Goal: Transaction & Acquisition: Purchase product/service

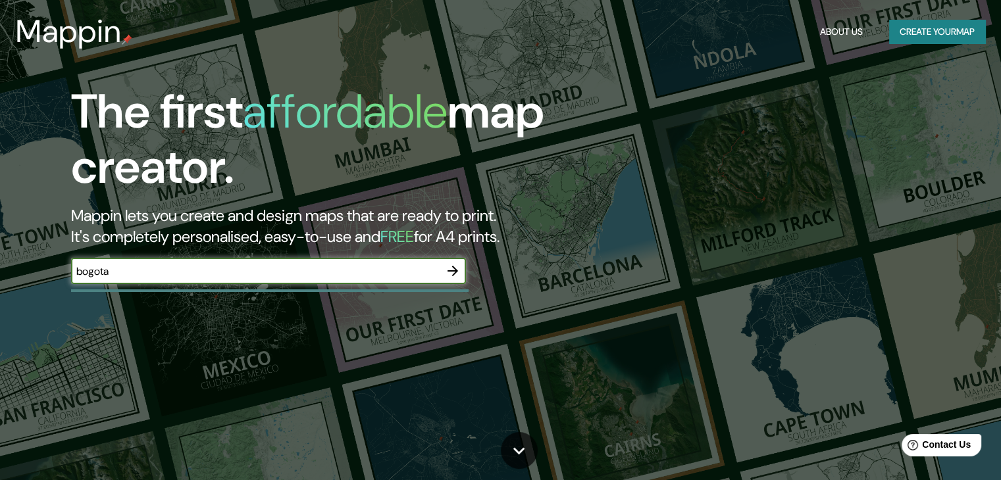
type input "bogota"
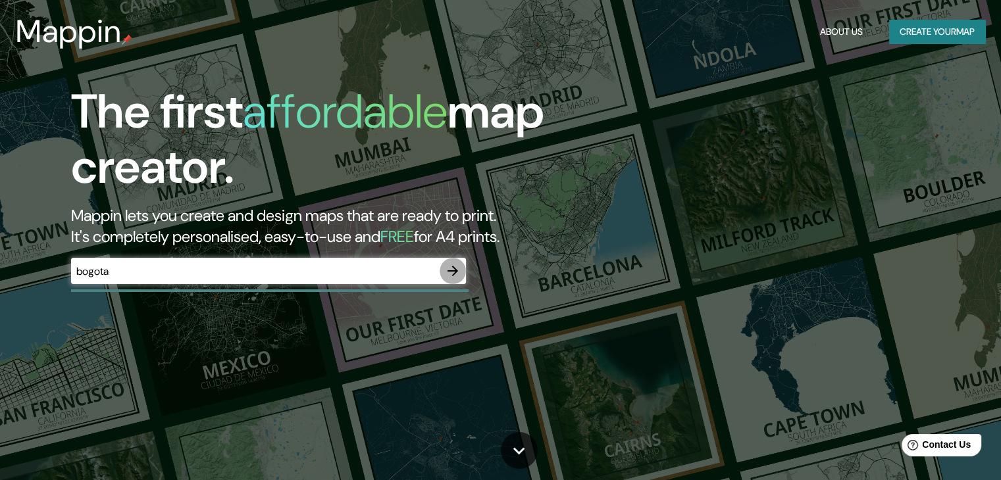
click at [452, 272] on icon "button" at bounding box center [452, 271] width 11 height 11
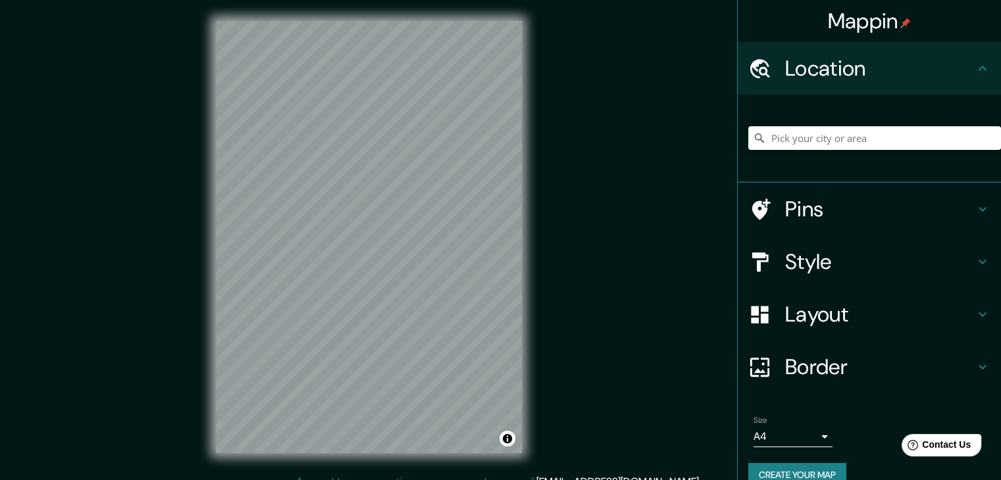
click at [827, 137] on input "Pick your city or area" at bounding box center [874, 138] width 253 height 24
click at [871, 129] on input "[GEOGRAPHIC_DATA], [GEOGRAPHIC_DATA]" at bounding box center [874, 138] width 253 height 24
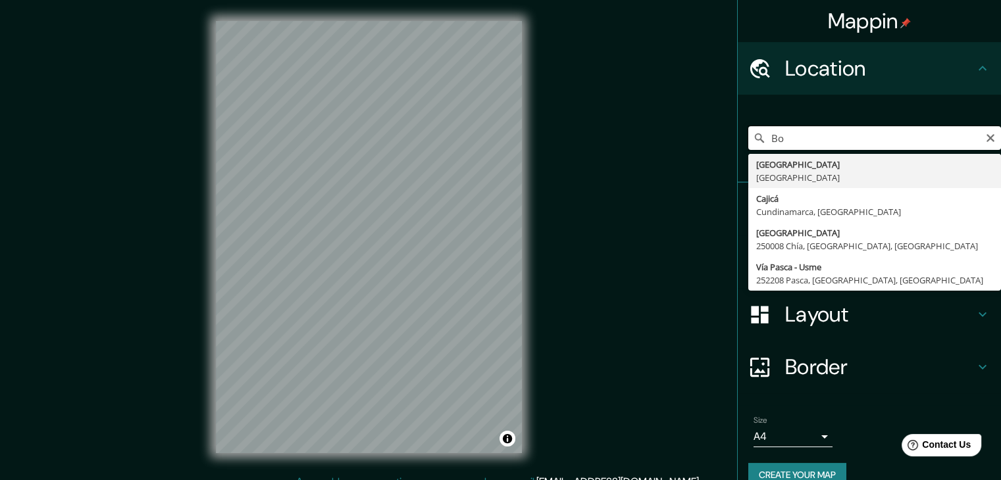
type input "B"
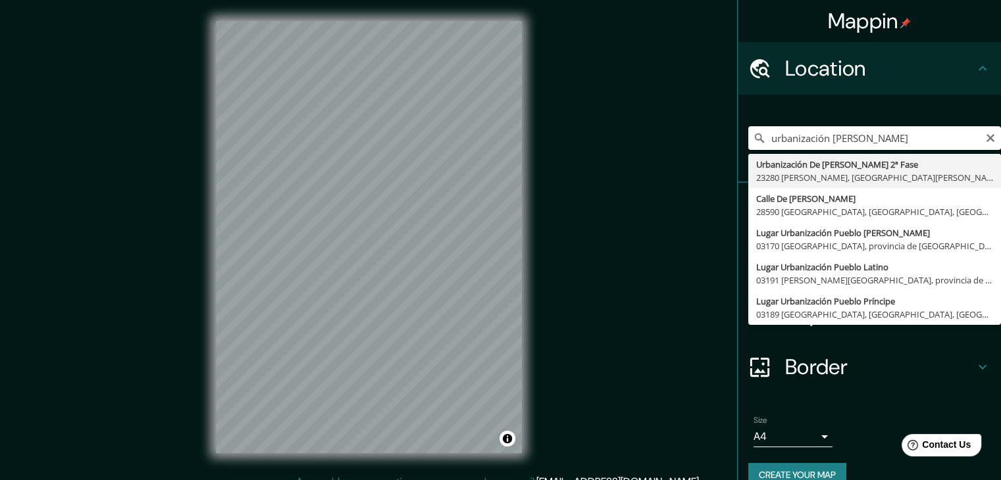
type input "urbanización [PERSON_NAME]"
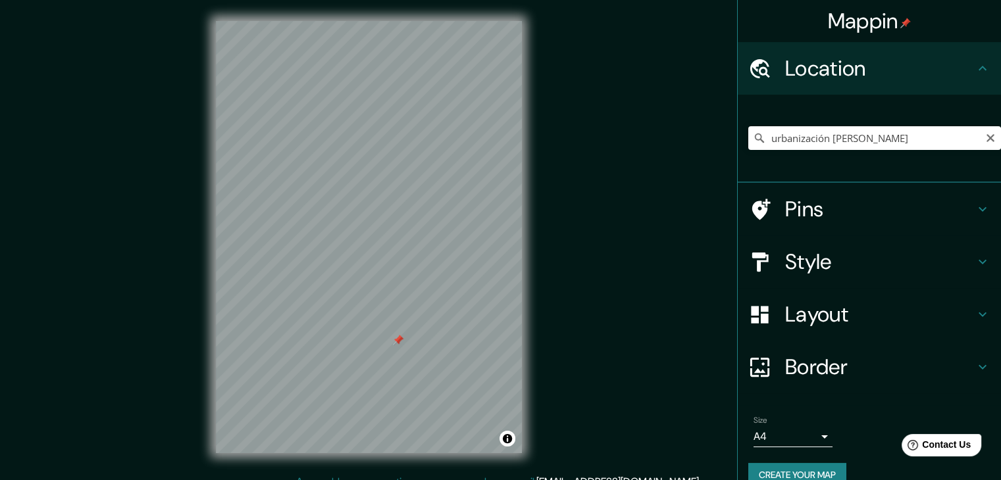
click at [393, 21] on div at bounding box center [369, 21] width 306 height 0
click at [400, 343] on div at bounding box center [398, 340] width 11 height 11
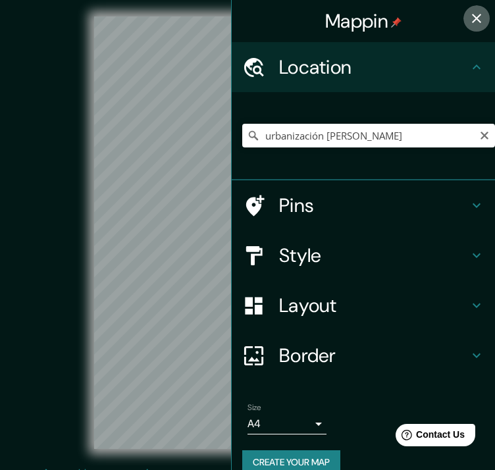
click at [469, 19] on icon "button" at bounding box center [477, 19] width 16 height 16
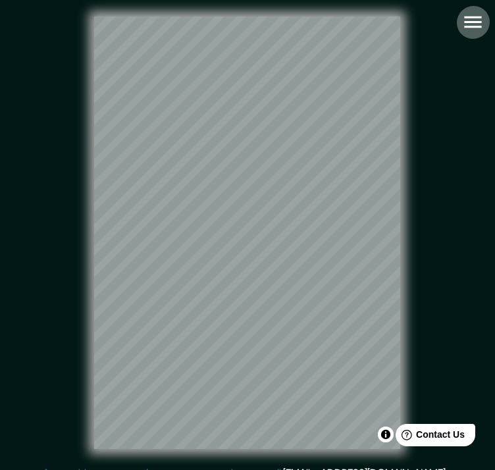
click at [474, 22] on icon "button" at bounding box center [472, 22] width 17 height 12
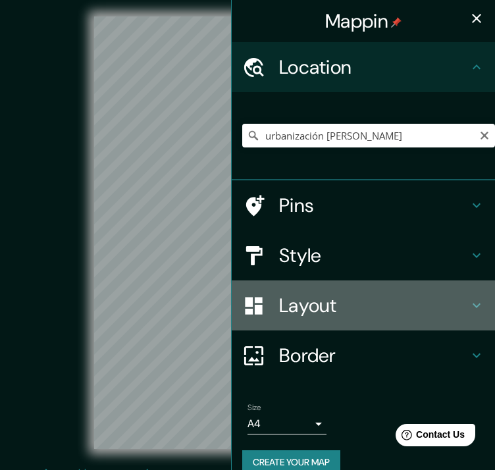
click at [308, 301] on h4 "Layout" at bounding box center [374, 305] width 190 height 24
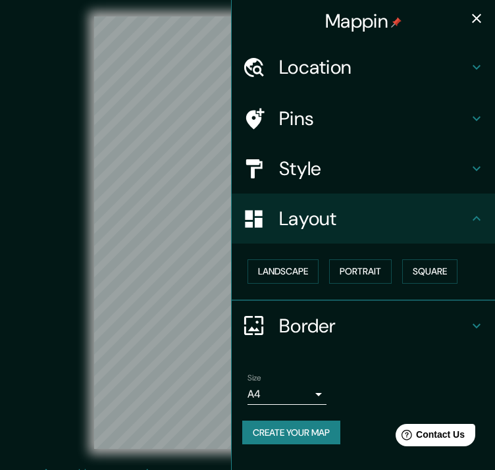
click at [362, 216] on h4 "Layout" at bounding box center [374, 219] width 190 height 24
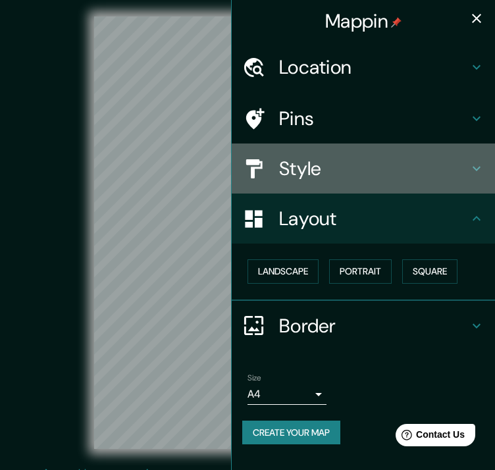
click at [384, 170] on h4 "Style" at bounding box center [374, 169] width 190 height 24
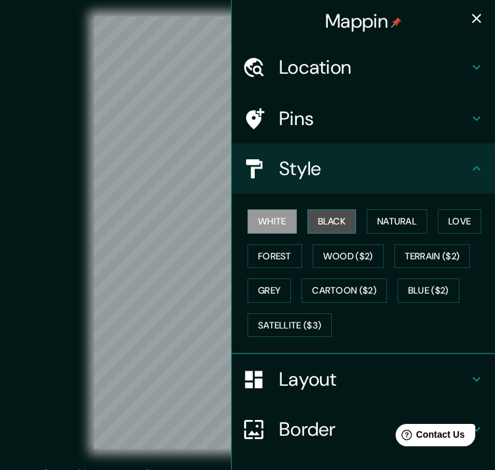
click at [341, 225] on button "Black" at bounding box center [331, 221] width 49 height 24
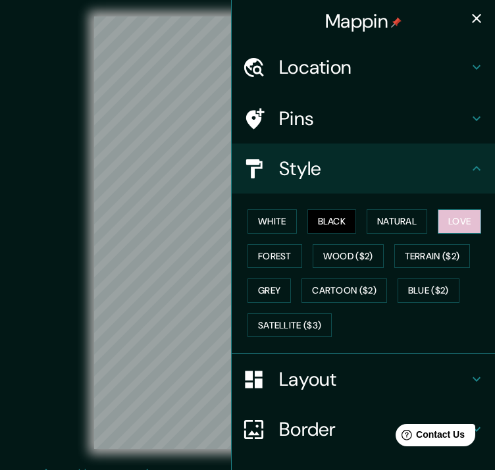
click at [440, 219] on button "Love" at bounding box center [459, 221] width 43 height 24
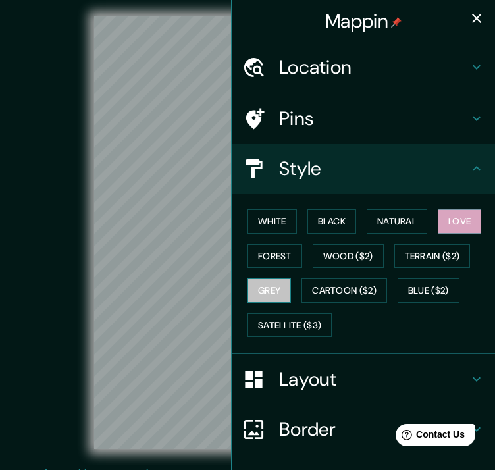
click at [265, 288] on button "Grey" at bounding box center [268, 290] width 43 height 24
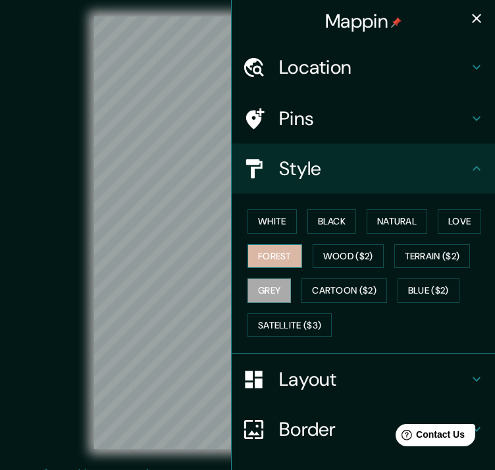
click at [275, 260] on button "Forest" at bounding box center [274, 256] width 55 height 24
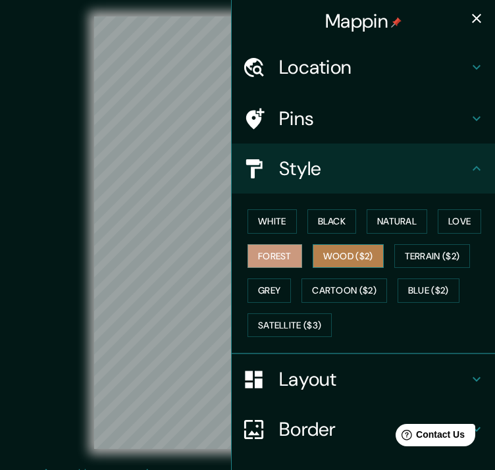
click at [353, 249] on button "Wood ($2)" at bounding box center [348, 256] width 71 height 24
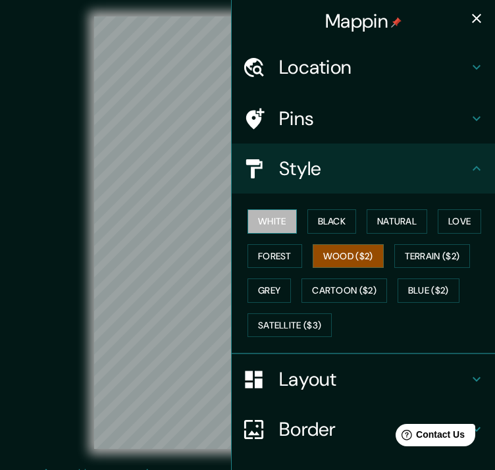
click at [268, 215] on button "White" at bounding box center [271, 221] width 49 height 24
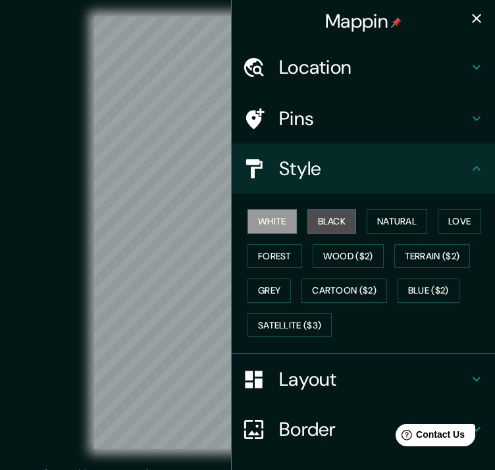
click at [314, 227] on button "Black" at bounding box center [331, 221] width 49 height 24
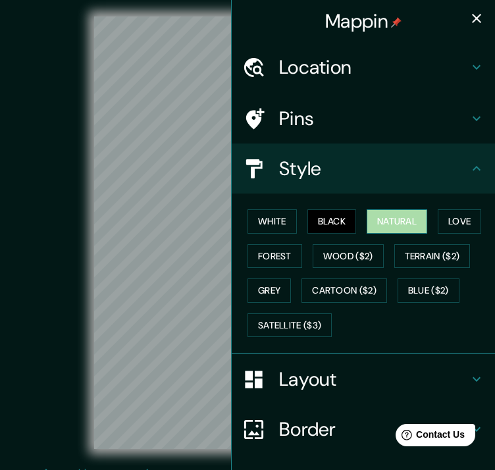
click at [380, 224] on button "Natural" at bounding box center [397, 221] width 61 height 24
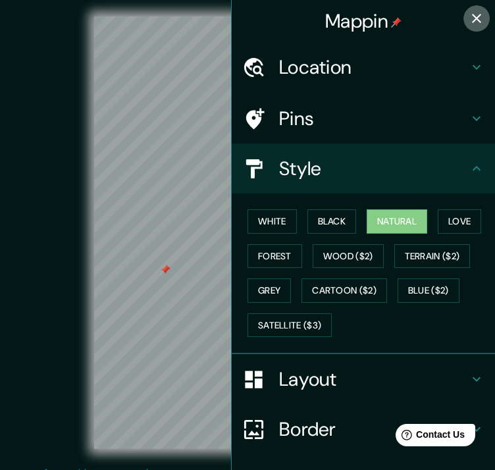
click at [469, 20] on icon "button" at bounding box center [477, 19] width 16 height 16
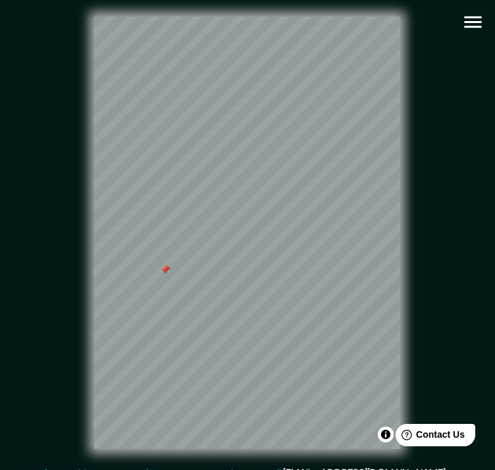
click at [164, 274] on div at bounding box center [165, 270] width 11 height 11
click at [480, 21] on icon "button" at bounding box center [472, 22] width 17 height 12
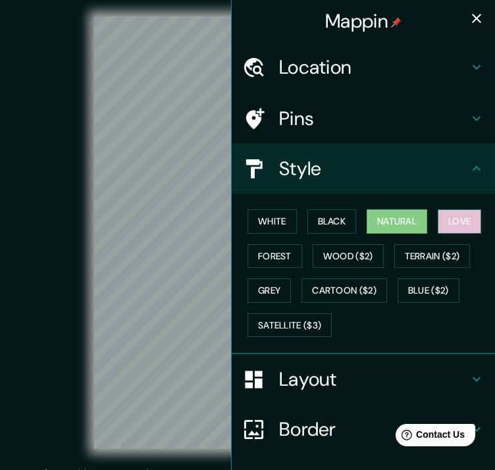
click at [449, 216] on button "Love" at bounding box center [459, 221] width 43 height 24
click at [70, 232] on div "© Mapbox © OpenStreetMap Improve this map" at bounding box center [247, 232] width 445 height 423
click at [472, 22] on icon "button" at bounding box center [476, 18] width 9 height 9
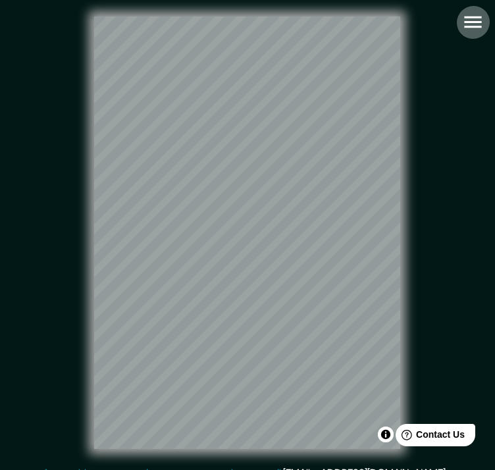
click at [468, 24] on icon "button" at bounding box center [472, 22] width 23 height 23
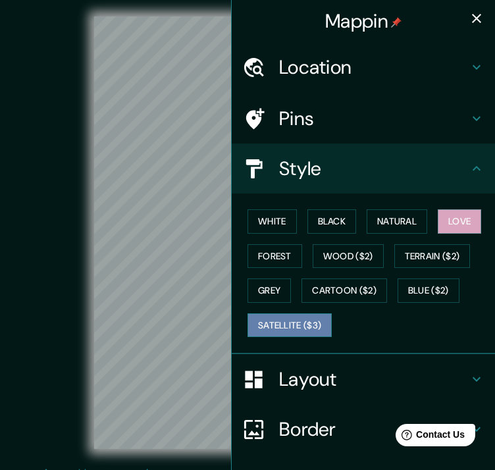
click at [290, 330] on button "Satellite ($3)" at bounding box center [289, 325] width 84 height 24
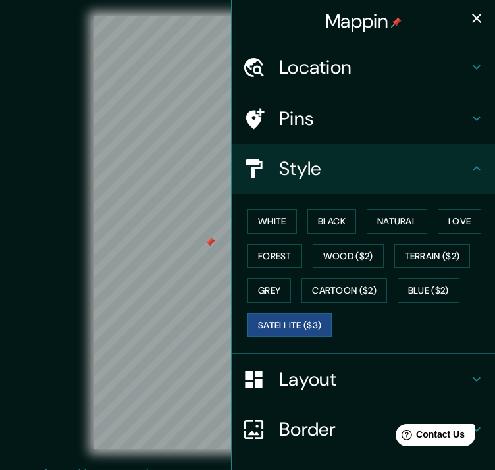
click at [208, 247] on div at bounding box center [210, 242] width 11 height 11
click at [474, 13] on icon "button" at bounding box center [477, 19] width 16 height 16
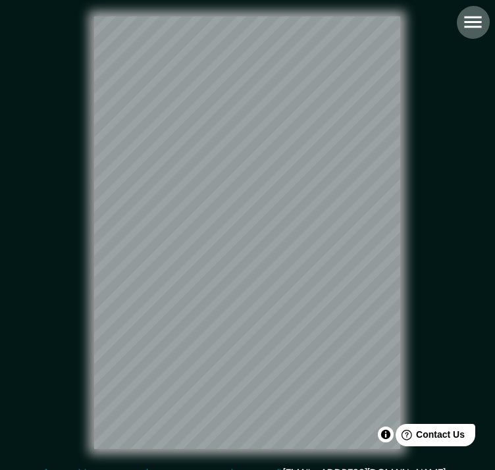
click at [480, 30] on icon "button" at bounding box center [472, 22] width 23 height 23
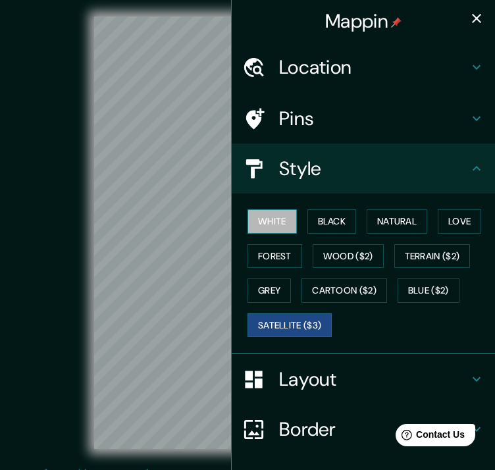
click at [265, 218] on button "White" at bounding box center [271, 221] width 49 height 24
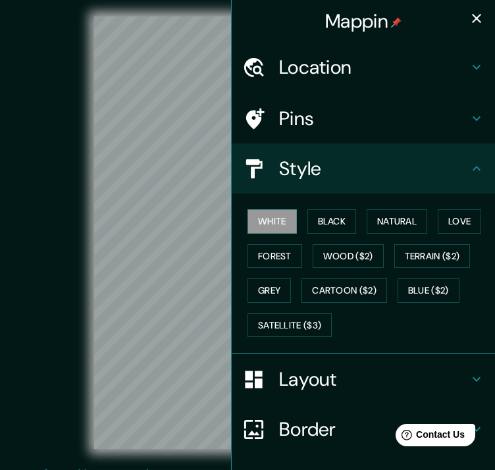
click at [71, 269] on div "© Mapbox © OpenStreetMap Improve this map" at bounding box center [247, 232] width 445 height 423
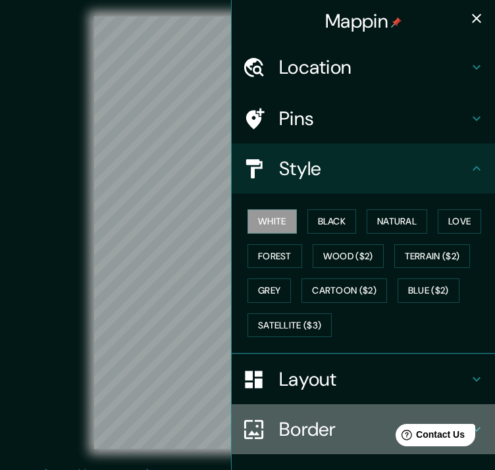
click at [290, 426] on h4 "Border" at bounding box center [374, 429] width 190 height 24
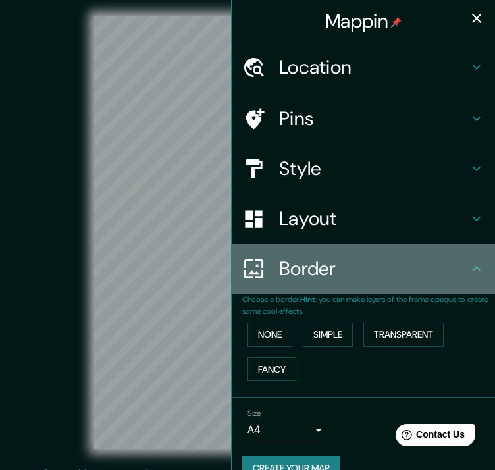
click at [340, 270] on h4 "Border" at bounding box center [374, 269] width 190 height 24
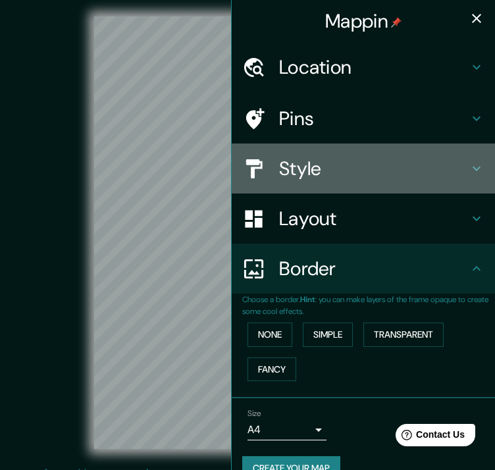
click at [340, 172] on h4 "Style" at bounding box center [374, 169] width 190 height 24
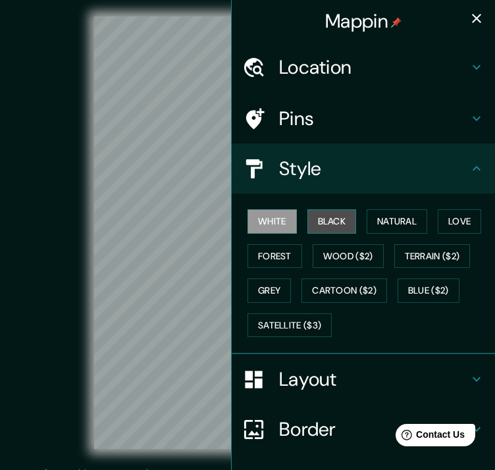
click at [330, 227] on button "Black" at bounding box center [331, 221] width 49 height 24
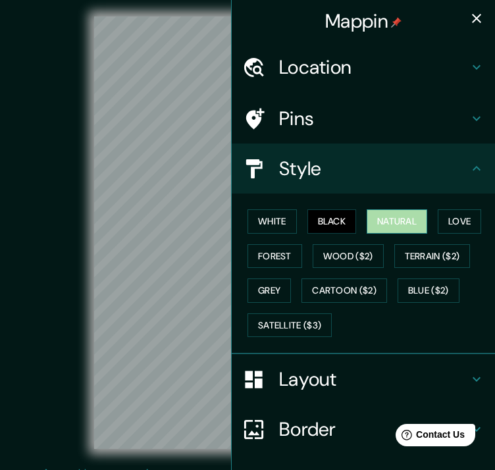
click at [379, 227] on button "Natural" at bounding box center [397, 221] width 61 height 24
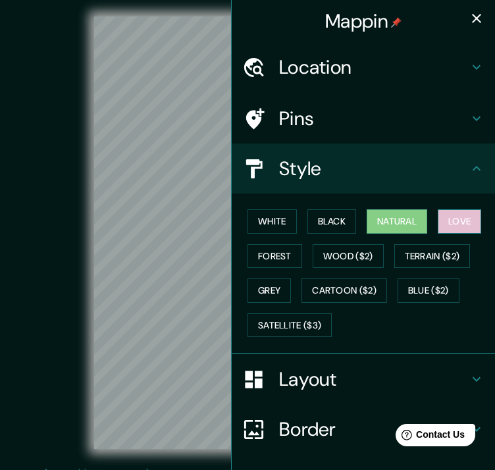
click at [442, 227] on button "Love" at bounding box center [459, 221] width 43 height 24
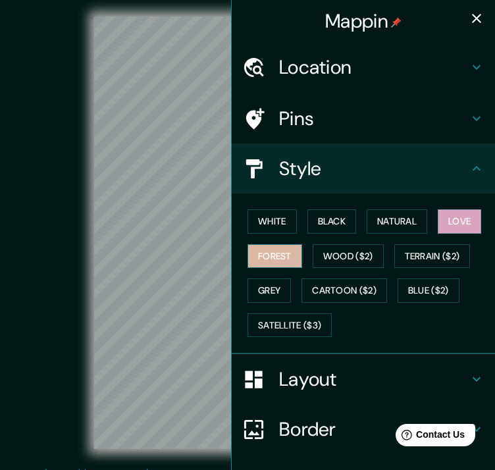
click at [265, 249] on button "Forest" at bounding box center [274, 256] width 55 height 24
click at [61, 230] on div "© Mapbox © OpenStreetMap Improve this map" at bounding box center [247, 232] width 445 height 423
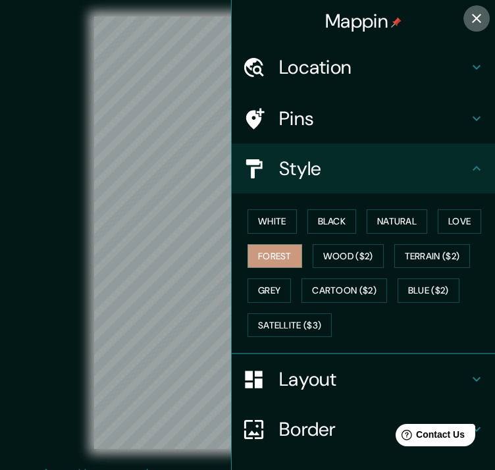
click at [463, 26] on button "button" at bounding box center [476, 18] width 26 height 26
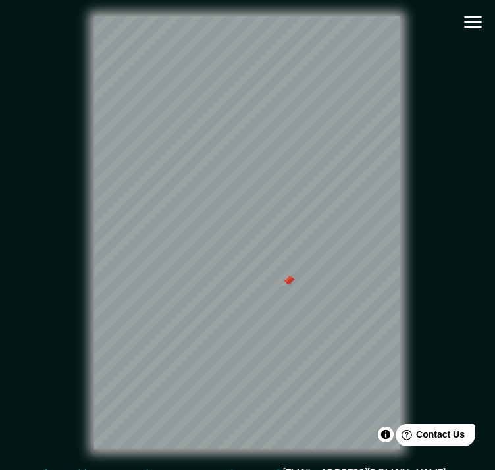
click at [290, 286] on div at bounding box center [287, 281] width 11 height 11
click at [292, 286] on div at bounding box center [287, 281] width 11 height 11
click at [292, 286] on div at bounding box center [289, 281] width 11 height 11
click at [297, 284] on div at bounding box center [297, 279] width 11 height 11
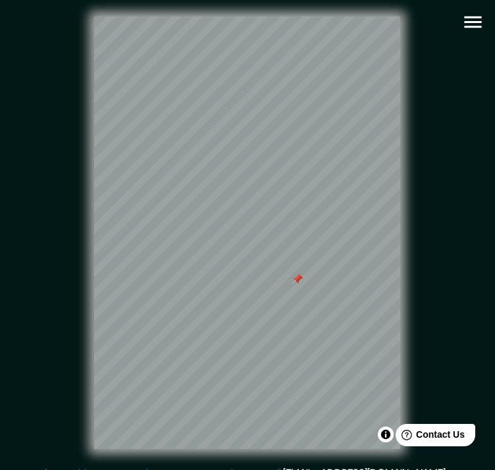
click at [297, 284] on div at bounding box center [297, 279] width 11 height 11
click at [296, 284] on div at bounding box center [297, 279] width 11 height 11
click at [297, 282] on div at bounding box center [297, 279] width 11 height 11
click at [301, 270] on div at bounding box center [302, 265] width 11 height 11
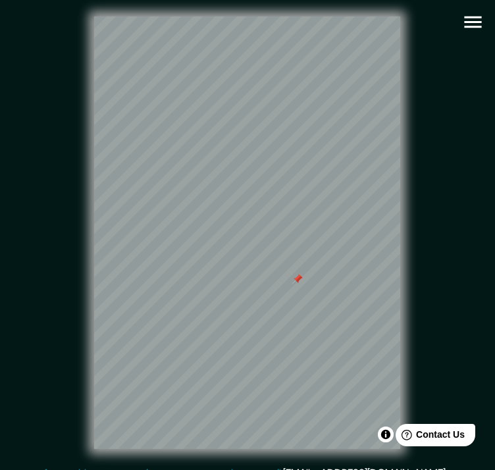
click at [297, 284] on div at bounding box center [297, 279] width 11 height 11
